Goal: Task Accomplishment & Management: Use online tool/utility

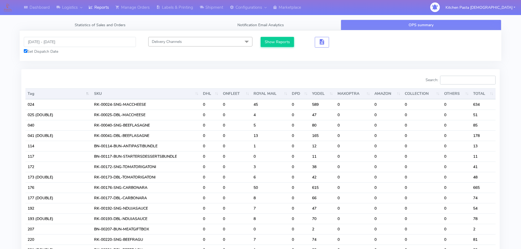
click at [474, 78] on input "Search:" at bounding box center [468, 80] width 56 height 9
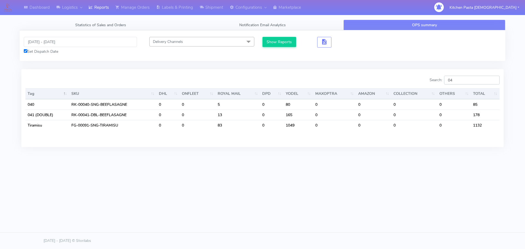
type input "0"
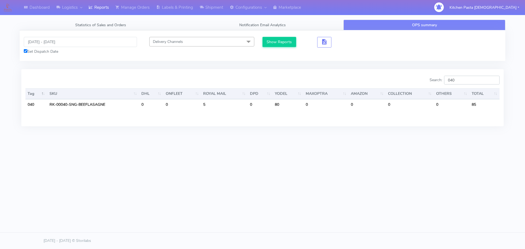
drag, startPoint x: 455, startPoint y: 80, endPoint x: 446, endPoint y: 81, distance: 8.9
click at [446, 81] on label "Search: 040" at bounding box center [465, 80] width 70 height 9
click at [460, 79] on input "040" at bounding box center [472, 80] width 56 height 9
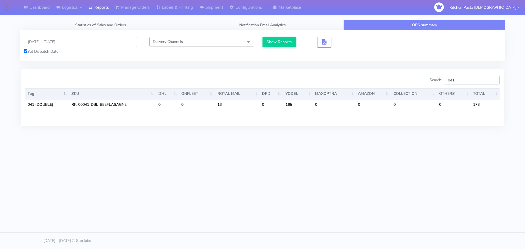
type input "041"
click at [476, 79] on input "041" at bounding box center [472, 80] width 56 height 9
drag, startPoint x: 92, startPoint y: 12, endPoint x: 103, endPoint y: 6, distance: 11.8
click at [92, 12] on link "Reports" at bounding box center [98, 7] width 27 height 15
click at [109, 8] on link "Reports" at bounding box center [98, 7] width 27 height 15
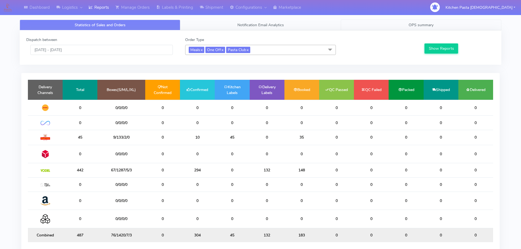
click at [452, 29] on link "OPS summary" at bounding box center [421, 25] width 161 height 11
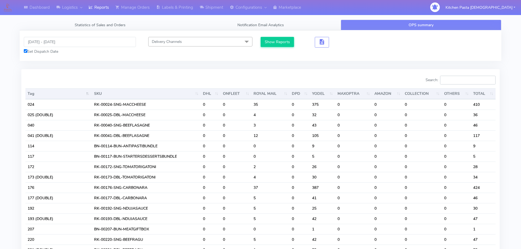
click at [468, 82] on input "Search:" at bounding box center [468, 80] width 56 height 9
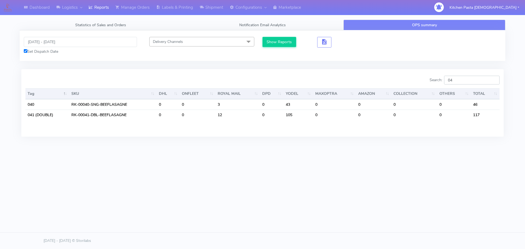
type input "0"
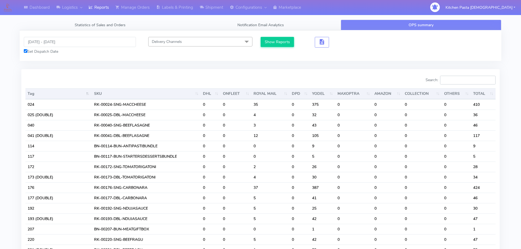
click at [469, 81] on input "Search:" at bounding box center [468, 80] width 56 height 9
click at [469, 83] on input "Search:" at bounding box center [468, 80] width 56 height 9
click at [469, 82] on input "Search:" at bounding box center [468, 80] width 56 height 9
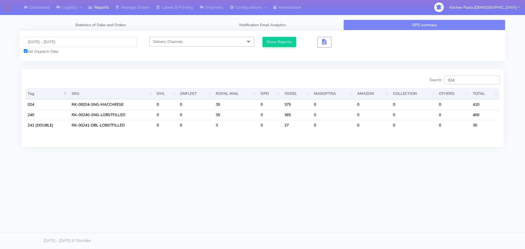
click at [468, 82] on input "024" at bounding box center [472, 80] width 56 height 9
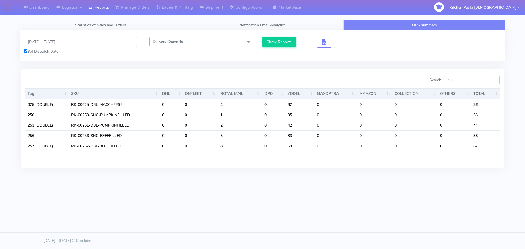
click at [462, 83] on input "025" at bounding box center [472, 80] width 56 height 9
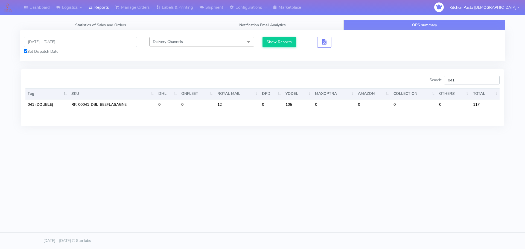
type input "041"
click at [93, 6] on icon at bounding box center [91, 7] width 4 height 5
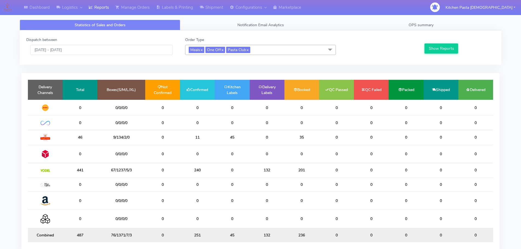
drag, startPoint x: 144, startPoint y: 108, endPoint x: 144, endPoint y: 111, distance: 3.3
drag, startPoint x: 144, startPoint y: 111, endPoint x: 185, endPoint y: 41, distance: 80.9
click at [185, 41] on div "Order Type Meals x One Off x Pasta Club x Select All Meals One Off Pasta Club G…" at bounding box center [260, 46] width 159 height 18
drag, startPoint x: 159, startPoint y: 12, endPoint x: 143, endPoint y: 9, distance: 16.7
click at [159, 12] on link "Labels & Printing" at bounding box center [174, 7] width 43 height 15
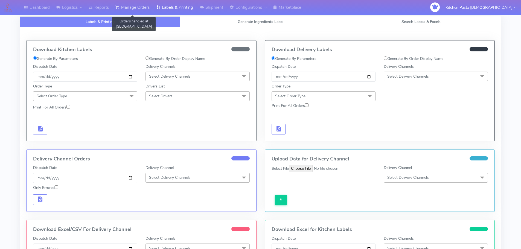
click at [140, 8] on link "Manage Orders" at bounding box center [132, 7] width 41 height 15
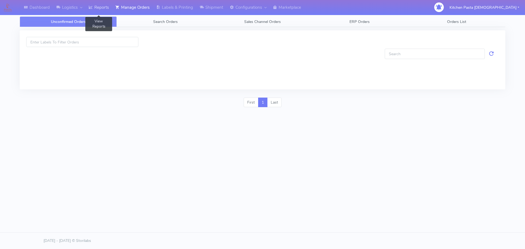
click at [106, 8] on link "Reports" at bounding box center [98, 7] width 27 height 15
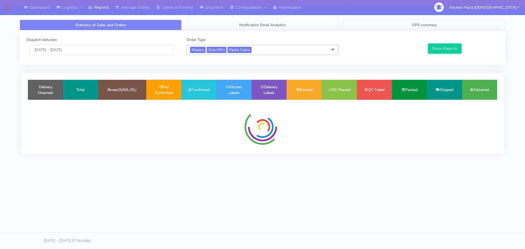
click at [424, 24] on span "OPS summary" at bounding box center [424, 24] width 25 height 5
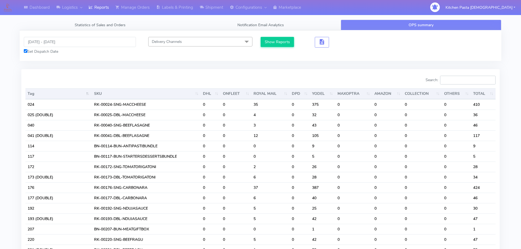
click at [459, 80] on input "Search:" at bounding box center [468, 80] width 56 height 9
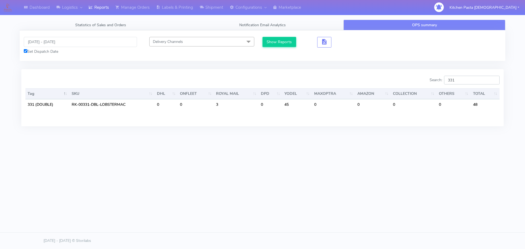
drag, startPoint x: 457, startPoint y: 82, endPoint x: 452, endPoint y: 82, distance: 5.2
click at [457, 82] on input "331" at bounding box center [472, 80] width 56 height 9
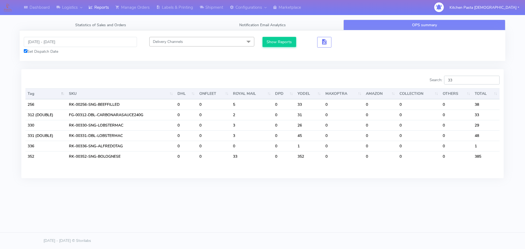
type input "33"
drag, startPoint x: 163, startPoint y: 6, endPoint x: 179, endPoint y: 4, distance: 16.0
click at [163, 6] on link "Labels & Printing" at bounding box center [174, 7] width 43 height 15
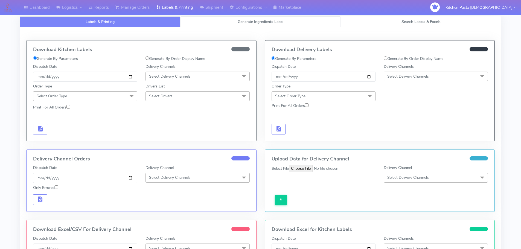
click at [275, 21] on span "Generate Ingredients Label" at bounding box center [261, 21] width 46 height 5
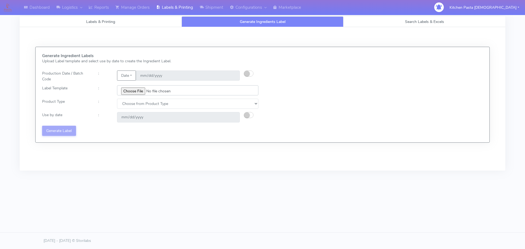
click at [136, 89] on input "file" at bounding box center [187, 90] width 141 height 10
click at [124, 75] on button "Date" at bounding box center [126, 76] width 19 height 10
click at [140, 86] on link "Code" at bounding box center [138, 86] width 43 height 9
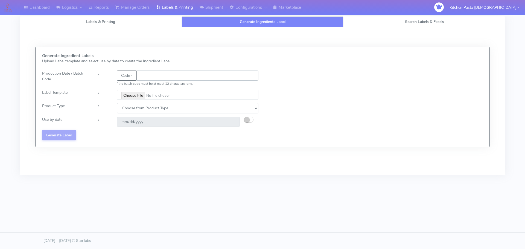
click at [158, 79] on input "text" at bounding box center [198, 76] width 122 height 10
type input "25237"
click at [141, 98] on input "file" at bounding box center [187, 95] width 141 height 10
type input "C:\fakepath\Spicy Prawn Mac and Cheese v1.jpg"
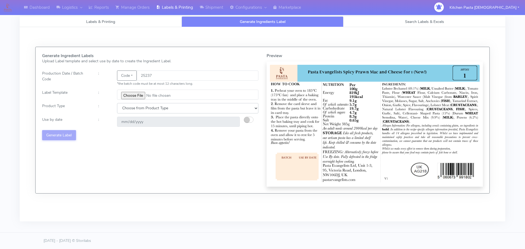
drag, startPoint x: 171, startPoint y: 107, endPoint x: 167, endPoint y: 111, distance: 5.4
click at [171, 107] on select "Choose from Product Type ECOM ERETAIL CIRCULAR CIRC_DESERTS LASAGNE" at bounding box center [187, 108] width 141 height 10
click at [117, 103] on select "Choose from Product Type ECOM ERETAIL CIRCULAR CIRC_DESERTS LASAGNE" at bounding box center [187, 108] width 141 height 10
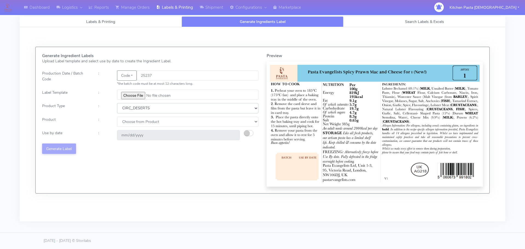
click at [163, 110] on select "Choose from Product Type ECOM ERETAIL CIRCULAR CIRC_DESERTS LASAGNE" at bounding box center [187, 108] width 141 height 10
select select "4"
click at [117, 103] on select "Choose from Product Type ECOM ERETAIL CIRCULAR CIRC_DESERTS LASAGNE" at bounding box center [187, 108] width 141 height 10
click at [162, 122] on select "Choose from Product LASAGNE" at bounding box center [187, 122] width 141 height 10
select select "0"
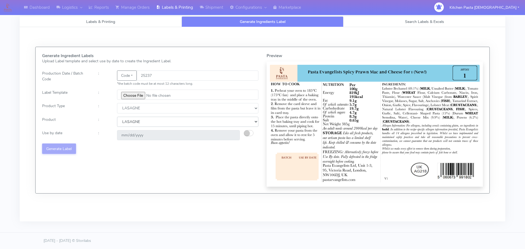
click at [117, 117] on select "Choose from Product LASAGNE" at bounding box center [187, 122] width 141 height 10
click at [251, 131] on button "button" at bounding box center [249, 133] width 10 height 6
click at [233, 134] on input "[DATE]" at bounding box center [178, 135] width 123 height 10
type input "[DATE]"
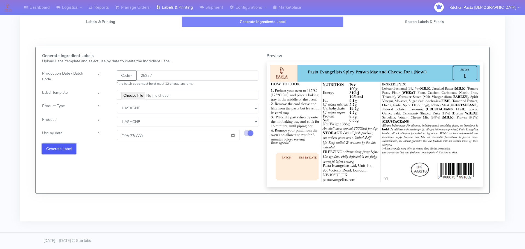
click at [73, 148] on button "Generate Label" at bounding box center [59, 149] width 34 height 10
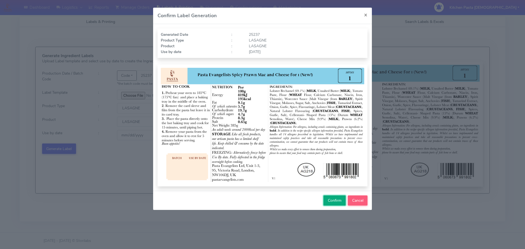
click at [330, 199] on span "Confirm" at bounding box center [335, 200] width 14 height 5
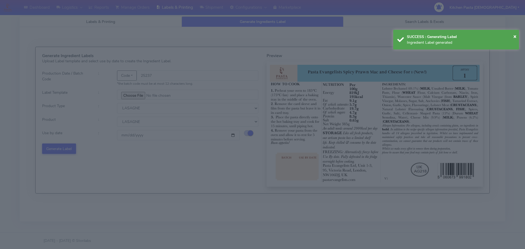
select select
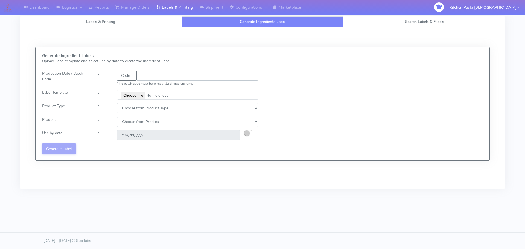
click at [159, 77] on input "text" at bounding box center [198, 76] width 122 height 10
type input "25248"
click at [141, 96] on input "file" at bounding box center [187, 95] width 141 height 10
type input "C:\fakepath\Spicy Prawn Mac and Cheese v1.jpg"
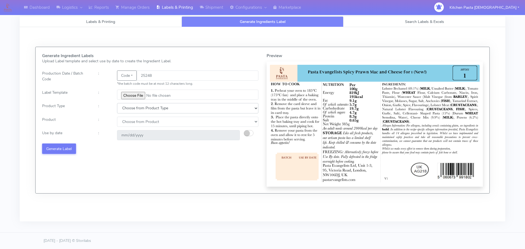
drag, startPoint x: 169, startPoint y: 109, endPoint x: 169, endPoint y: 113, distance: 3.8
click at [169, 109] on select "Choose from Product Type ECOM ERETAIL CIRCULAR CIRC_DESERTS LASAGNE" at bounding box center [187, 108] width 141 height 10
select select "4"
click at [117, 103] on select "Choose from Product Type ECOM ERETAIL CIRCULAR CIRC_DESERTS LASAGNE" at bounding box center [187, 108] width 141 height 10
click at [163, 122] on select "Choose from Product LASAGNE" at bounding box center [187, 122] width 141 height 10
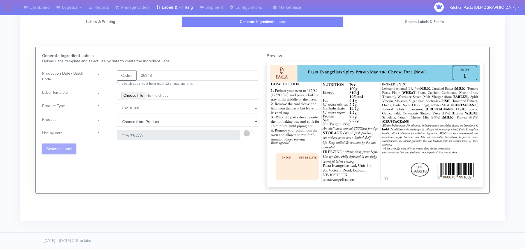
select select "0"
click at [117, 117] on select "Choose from Product LASAGNE" at bounding box center [187, 122] width 141 height 10
click at [251, 132] on button "button" at bounding box center [249, 133] width 10 height 6
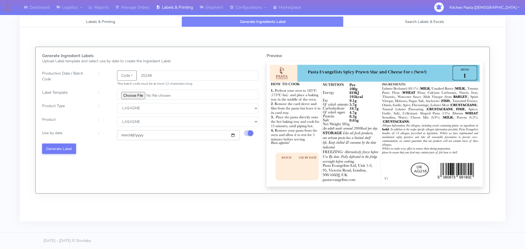
click at [231, 135] on input "[DATE]" at bounding box center [178, 135] width 123 height 10
type input "[DATE]"
click at [72, 151] on button "Generate Label" at bounding box center [59, 149] width 34 height 10
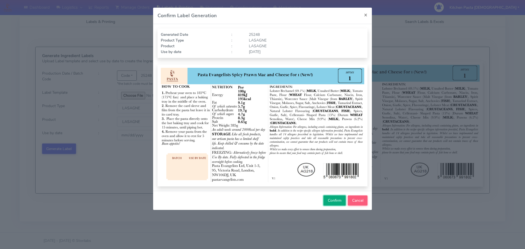
click at [329, 201] on span "Confirm" at bounding box center [335, 200] width 14 height 5
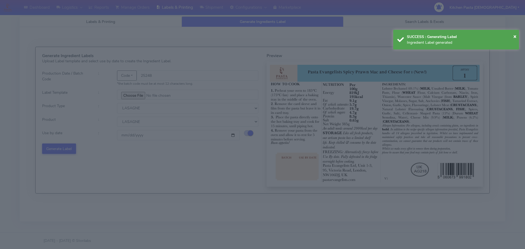
select select
